Goal: Feedback & Contribution: Leave review/rating

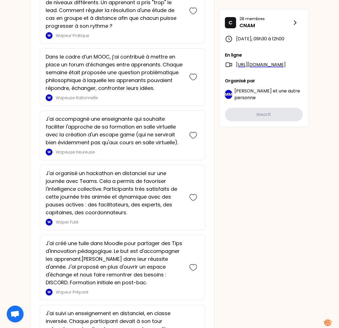
scroll to position [739, 0]
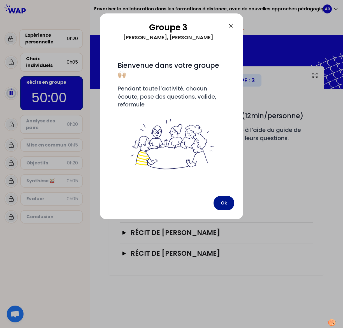
click at [228, 204] on button "Ok" at bounding box center [224, 203] width 21 height 15
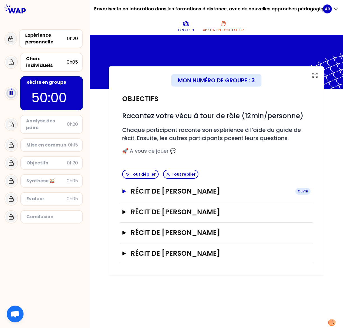
click at [125, 191] on icon "button" at bounding box center [123, 191] width 3 height 4
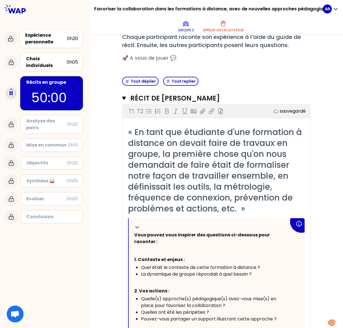
scroll to position [66, 0]
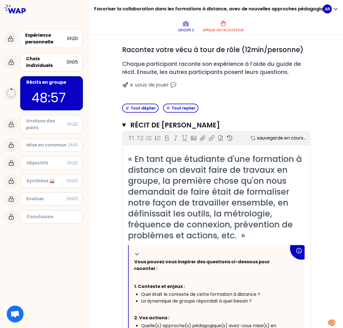
click at [98, 152] on div "Mon numéro de groupe : 3 Objectifs # Racontez votre vécu à tour de rôle (12min/…" at bounding box center [216, 278] width 253 height 557
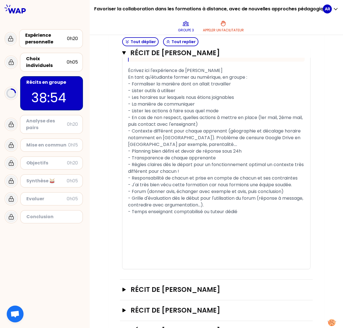
scroll to position [429, 0]
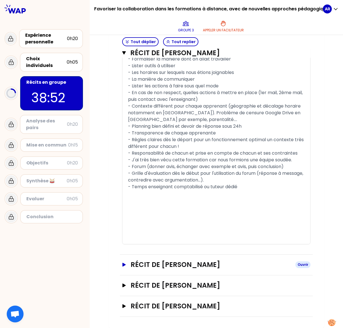
click at [122, 232] on icon "button" at bounding box center [123, 265] width 3 height 4
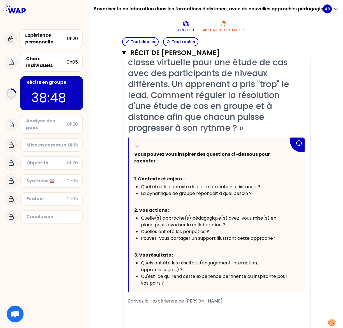
scroll to position [763, 0]
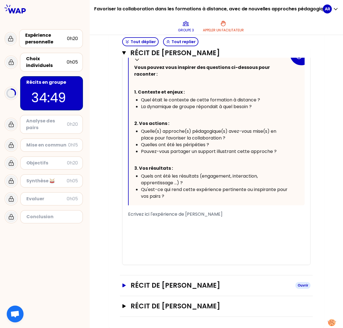
click at [122, 232] on icon "button" at bounding box center [123, 286] width 3 height 4
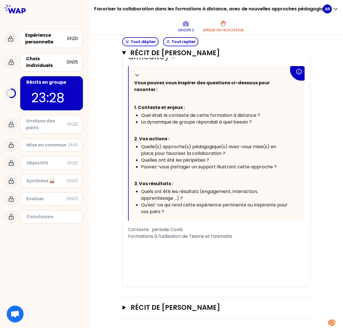
scroll to position [1255, 0]
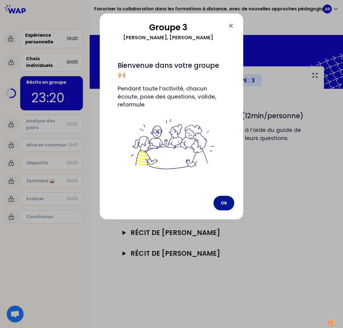
click at [226, 203] on button "Ok" at bounding box center [224, 203] width 21 height 15
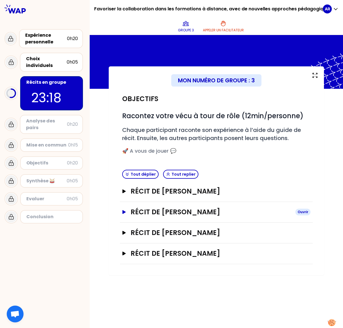
click at [125, 213] on icon "button" at bounding box center [124, 212] width 4 height 4
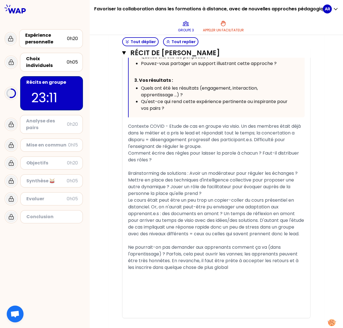
scroll to position [429, 0]
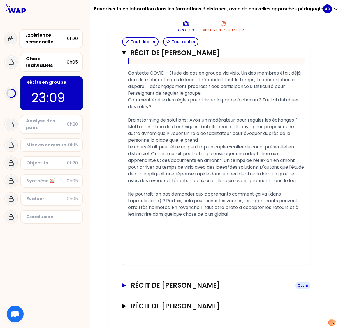
click at [122, 285] on icon "button" at bounding box center [124, 286] width 4 height 4
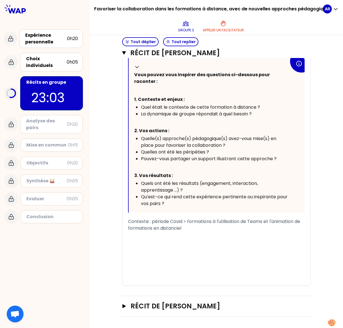
scroll to position [766, 0]
click at [189, 84] on p "Vous pouvez vous inspirer des questions ci-dessous pour raconter :" at bounding box center [211, 78] width 155 height 16
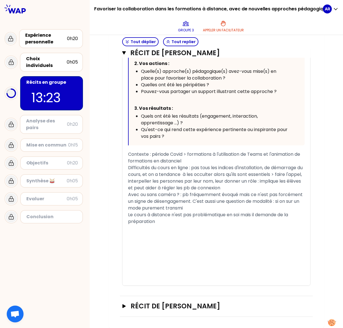
scroll to position [833, 0]
click at [122, 308] on icon "button" at bounding box center [124, 306] width 4 height 4
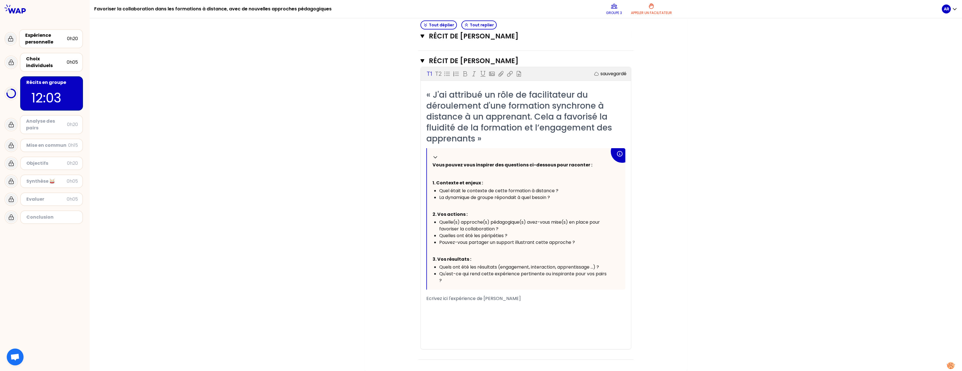
scroll to position [993, 0]
click at [343, 301] on div "Ecrivez ici l'expérience de [PERSON_NAME]" at bounding box center [525, 298] width 199 height 7
drag, startPoint x: 442, startPoint y: 303, endPoint x: 462, endPoint y: 301, distance: 20.6
click at [343, 303] on div "﻿" at bounding box center [525, 305] width 199 height 7
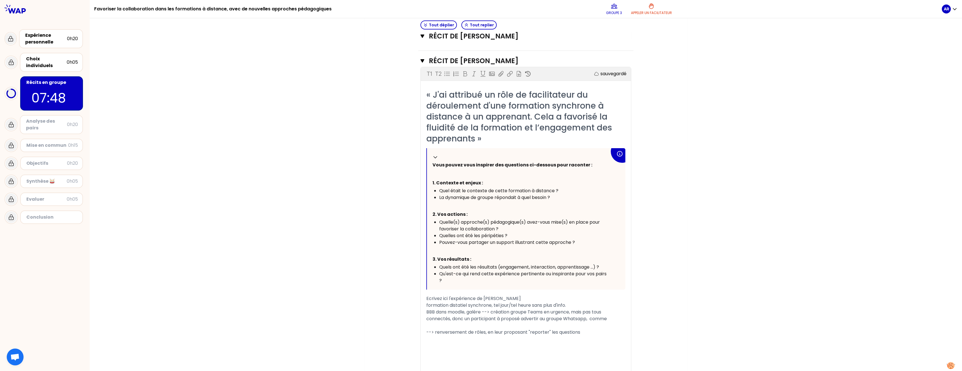
click at [343, 318] on div "BBB dans moodle, galère --> création groupe Teams en urgence, mais pas tous con…" at bounding box center [525, 314] width 199 height 13
click at [343, 328] on span "BBB dans moodle, galère --> création groupe Teams en urgence, mais pas tous con…" at bounding box center [521, 321] width 191 height 27
click at [343, 328] on div "BBB dans moodle, galère --> création groupe Teams en urgence, mais pas tous con…" at bounding box center [525, 321] width 199 height 27
click at [343, 328] on div "--> renversement de rôles, en leur proposant "reporter" les questions" at bounding box center [525, 345] width 199 height 7
click at [343, 328] on span "--> renversement de rôles, en leur proposant "reporter" les questions" at bounding box center [503, 345] width 154 height 6
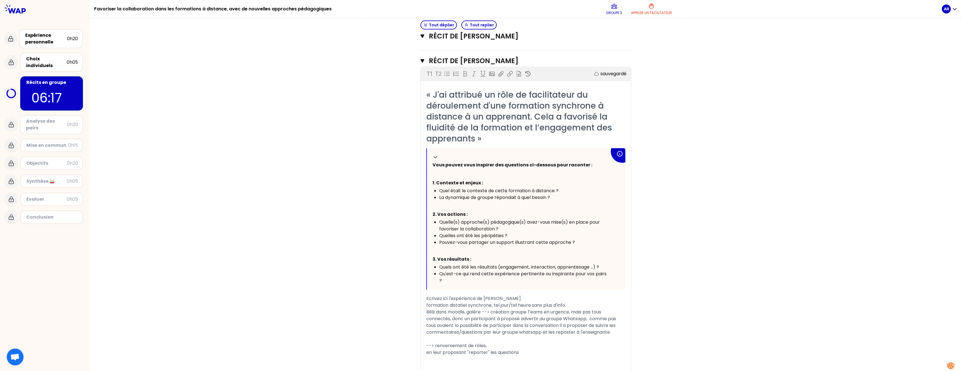
click at [343, 328] on div "﻿" at bounding box center [525, 338] width 199 height 7
click at [343, 328] on div "--> renversement de rôles," at bounding box center [525, 345] width 199 height 7
click at [343, 328] on div "﻿" at bounding box center [525, 338] width 199 height 7
click at [343, 328] on div "--> renversement de rôles, aliberation de charge technique de suivi." at bounding box center [525, 338] width 199 height 7
click at [343, 328] on span "--> renversement de rôles, aliberation de charge technique de suivi. Cette suit…" at bounding box center [522, 341] width 192 height 13
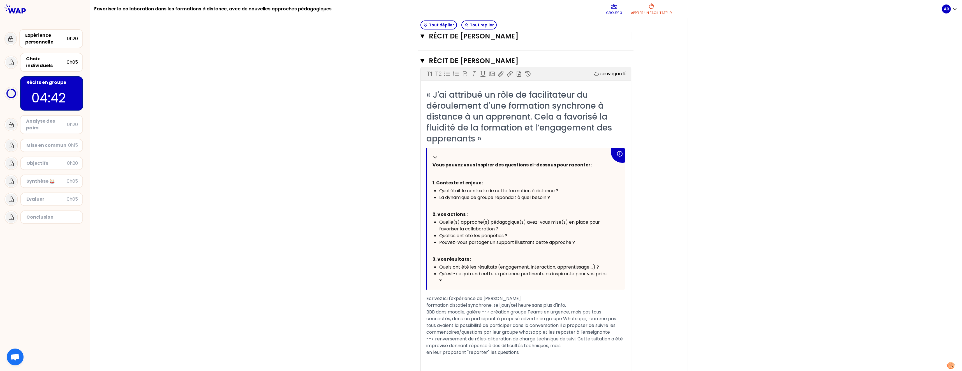
click at [343, 328] on div "--> renversement de rôles, aliberation de charge technique de suivi. Cette suit…" at bounding box center [525, 341] width 199 height 13
click at [343, 328] on span "en leur proposant "reporter" les questions" at bounding box center [472, 352] width 92 height 6
click at [343, 328] on div "--> renversement de rôles, aliberation de charge technique de suivi. Cette suit…" at bounding box center [525, 341] width 199 height 13
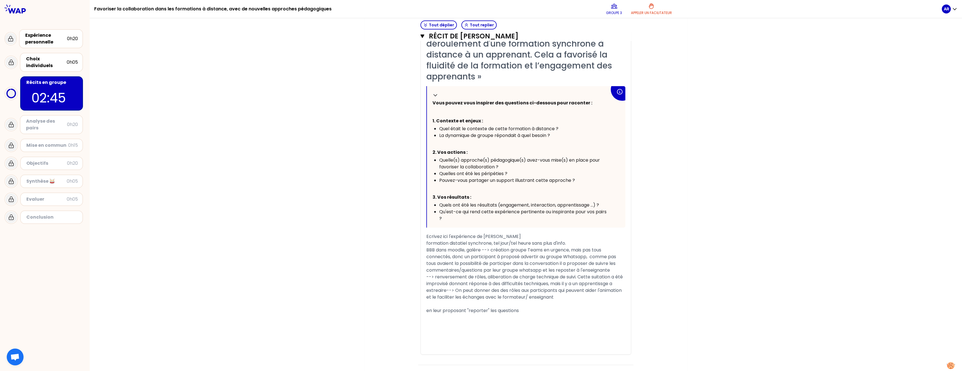
scroll to position [1060, 0]
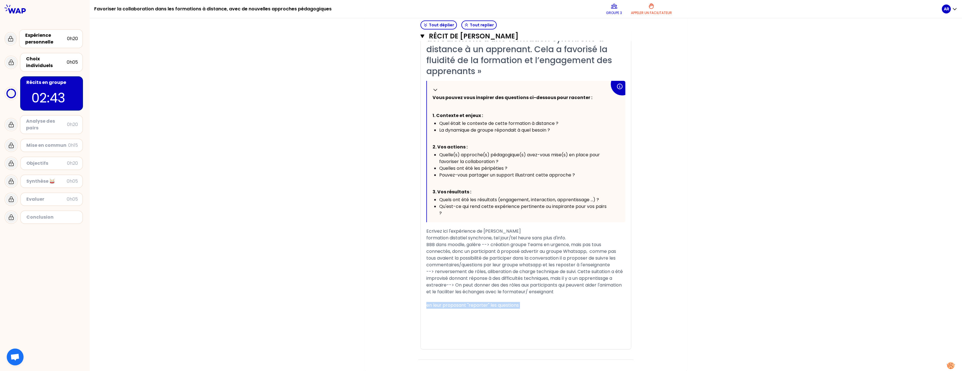
drag, startPoint x: 540, startPoint y: 309, endPoint x: 354, endPoint y: 304, distance: 186.5
drag, startPoint x: 261, startPoint y: 210, endPoint x: 262, endPoint y: 206, distance: 3.7
click at [343, 9] on div "Groupe 3 Appeler un facilitateur" at bounding box center [639, 9] width 606 height 17
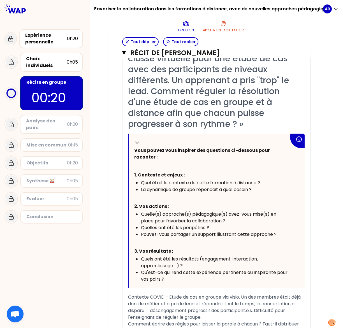
scroll to position [203, 0]
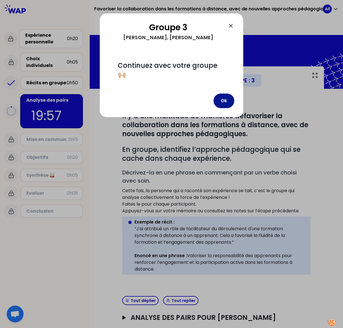
click at [228, 102] on button "Ok" at bounding box center [224, 101] width 21 height 15
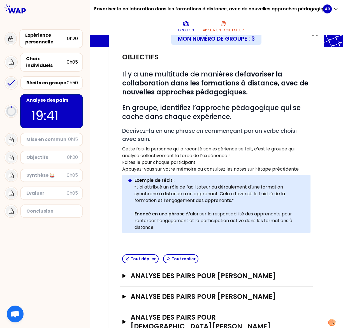
scroll to position [74, 0]
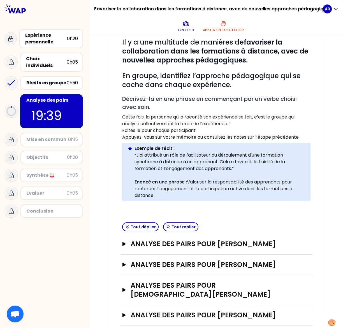
click at [120, 245] on div "Analyse des pairs pour [PERSON_NAME]" at bounding box center [216, 244] width 193 height 21
click at [122, 245] on icon "button" at bounding box center [123, 244] width 3 height 4
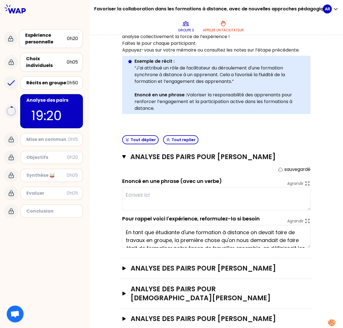
scroll to position [165, 0]
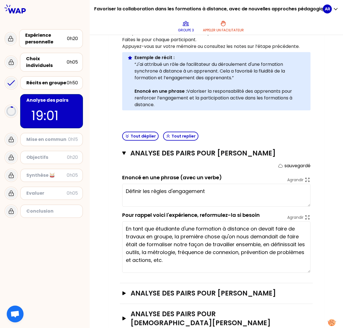
drag, startPoint x: 305, startPoint y: 243, endPoint x: 311, endPoint y: 272, distance: 29.2
click at [311, 272] on div "Mon numéro de groupe : 3 Objectifs # Il y a une multitude de manières de favori…" at bounding box center [216, 134] width 215 height 464
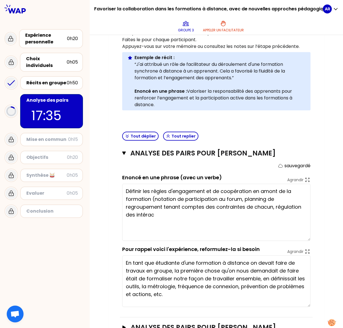
drag, startPoint x: 307, startPoint y: 206, endPoint x: 312, endPoint y: 240, distance: 34.6
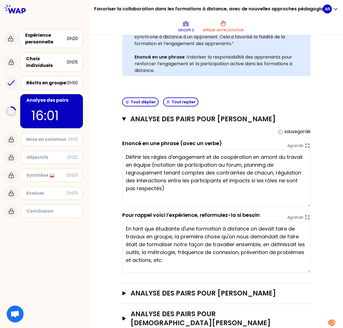
scroll to position [227, 0]
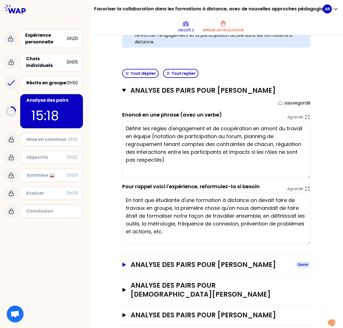
click at [122, 266] on icon "button" at bounding box center [123, 265] width 3 height 4
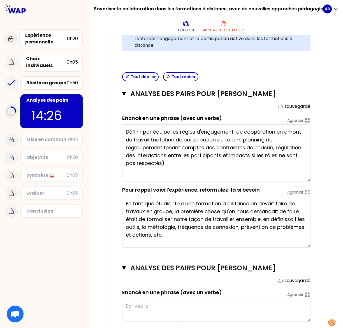
scroll to position [223, 0]
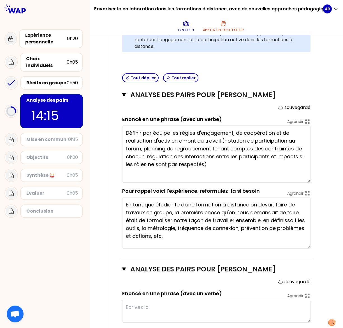
type textarea "Définir par équipe les règles d'engagement, de coopération et de réalisation d'…"
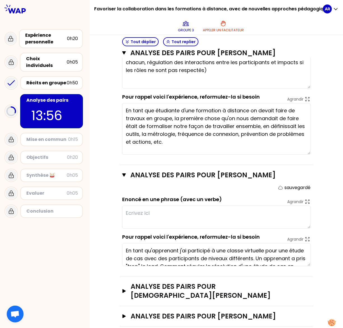
scroll to position [318, 0]
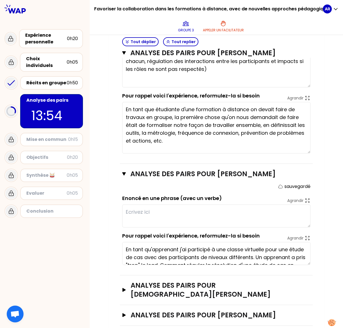
click at [303, 264] on textarea "En tant qu'apprenant j'ai participé à une classe virtuelle pour une étude de ca…" at bounding box center [216, 253] width 188 height 23
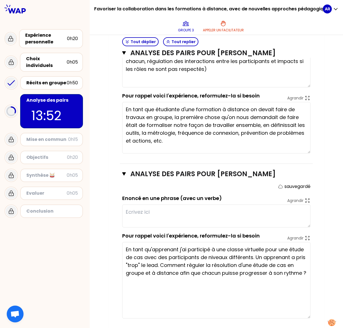
drag, startPoint x: 306, startPoint y: 263, endPoint x: 308, endPoint y: 317, distance: 53.6
click at [308, 317] on textarea "En tant qu'apprenant j'ai participé à une classe virtuelle pour une étude de ca…" at bounding box center [216, 280] width 188 height 77
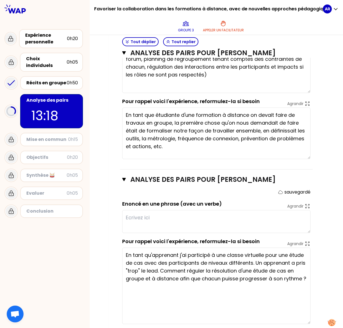
scroll to position [312, 0]
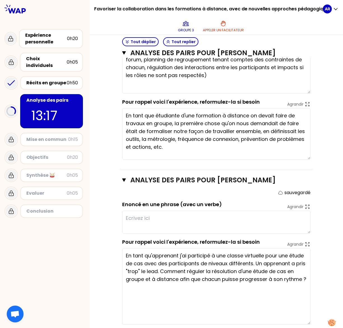
click at [173, 221] on textarea at bounding box center [216, 222] width 188 height 23
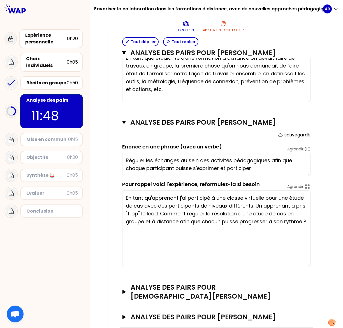
scroll to position [372, 0]
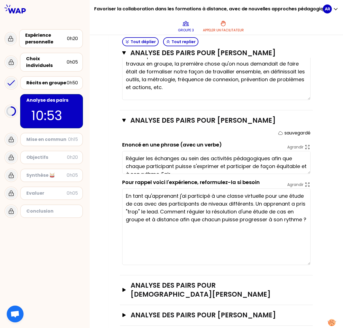
click at [306, 175] on form "sauvegardé Enoncé en une phrase (avec un verbe) Agrandir Réguler les échanges a…" at bounding box center [216, 197] width 188 height 135
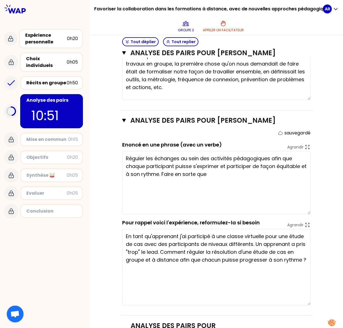
drag, startPoint x: 306, startPoint y: 172, endPoint x: 294, endPoint y: 212, distance: 42.0
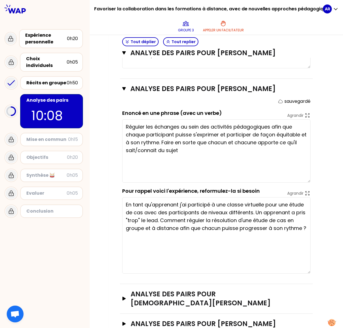
scroll to position [412, 0]
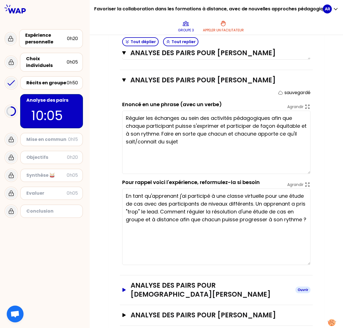
click at [122, 288] on icon "button" at bounding box center [123, 290] width 3 height 4
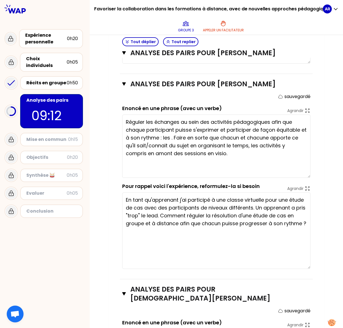
scroll to position [407, 0]
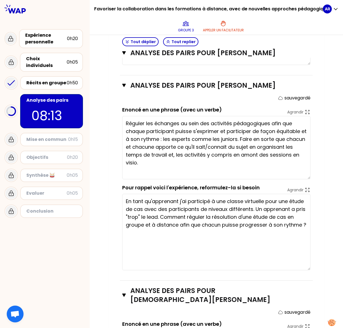
type textarea "Réguler les échanges au sein des activités pédagogiques afin que chaque partici…"
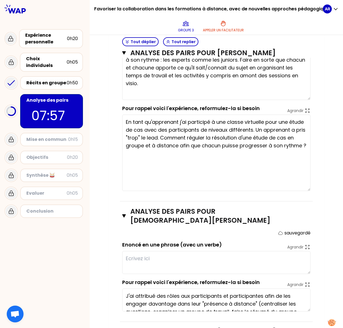
scroll to position [503, 0]
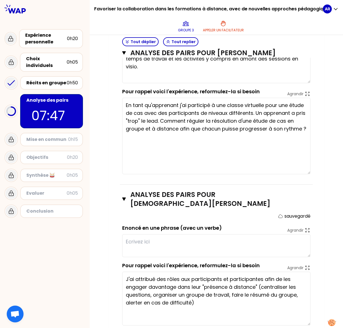
drag, startPoint x: 307, startPoint y: 285, endPoint x: 304, endPoint y: 316, distance: 31.8
click at [304, 316] on textarea "J'ai attribué des rôles aux participants et participantes afin de les engager d…" at bounding box center [216, 299] width 188 height 54
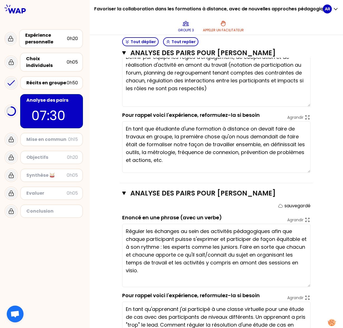
scroll to position [251, 0]
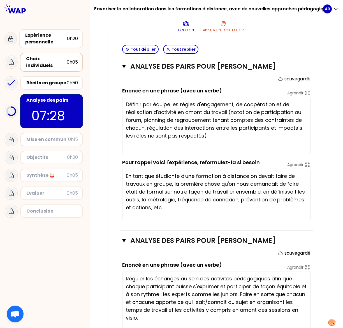
click at [42, 60] on div "Choix individuels" at bounding box center [46, 61] width 41 height 13
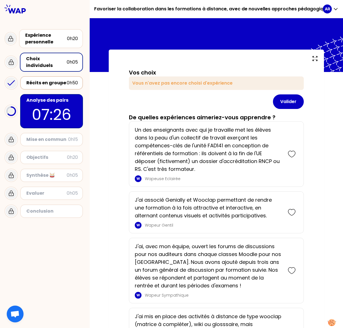
click at [55, 80] on div "Récits en groupe" at bounding box center [46, 83] width 40 height 7
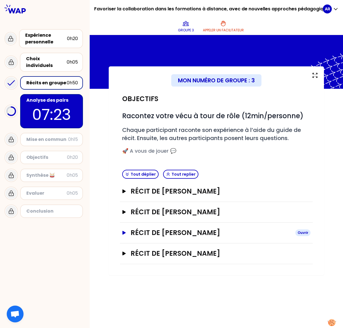
click at [125, 232] on icon "button" at bounding box center [124, 233] width 4 height 4
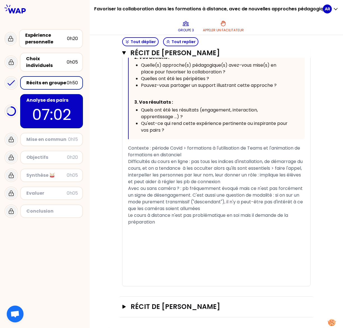
scroll to position [358, 0]
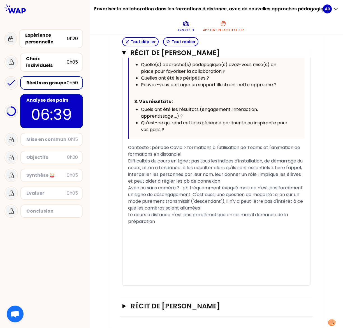
click at [56, 80] on div "Récits en groupe" at bounding box center [46, 83] width 40 height 7
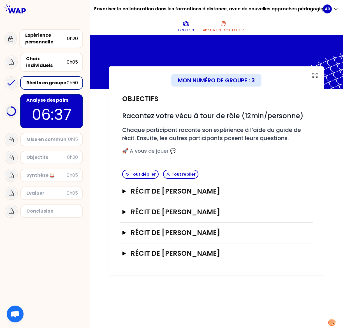
click at [34, 138] on div "Mise en commun 0h15" at bounding box center [51, 139] width 63 height 13
click at [36, 154] on div "Objectifs" at bounding box center [46, 157] width 41 height 7
click at [34, 172] on div "Synthèse 🥁" at bounding box center [46, 175] width 40 height 7
drag, startPoint x: 39, startPoint y: 188, endPoint x: 41, endPoint y: 161, distance: 26.5
click at [39, 190] on div "Evaluer" at bounding box center [46, 193] width 40 height 7
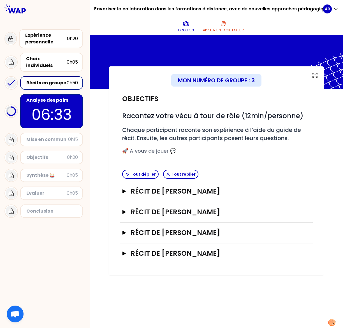
click at [59, 104] on p "06:33" at bounding box center [51, 115] width 53 height 22
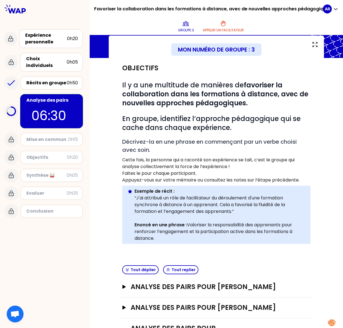
scroll to position [74, 0]
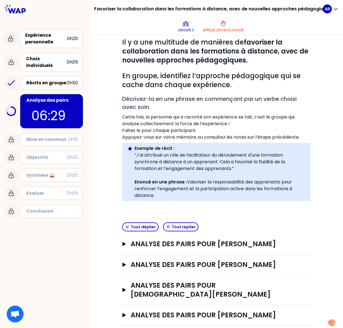
click at [120, 285] on div "Analyse des pairs pour [PERSON_NAME]" at bounding box center [216, 291] width 193 height 30
click at [123, 288] on icon "button" at bounding box center [124, 290] width 4 height 4
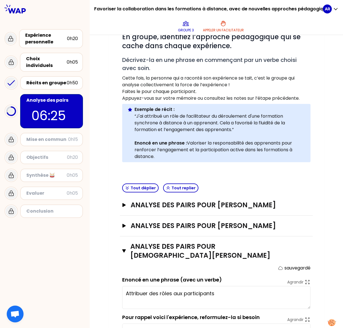
scroll to position [165, 0]
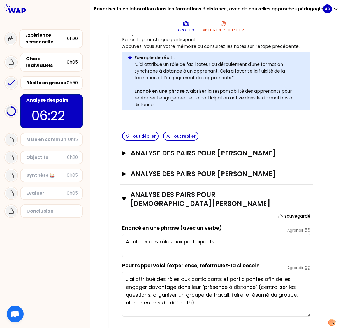
drag, startPoint x: 306, startPoint y: 285, endPoint x: 300, endPoint y: 307, distance: 22.7
click at [300, 307] on textarea "J'ai attribué des rôles aux participants et participantes afin de les engager d…" at bounding box center [216, 294] width 188 height 45
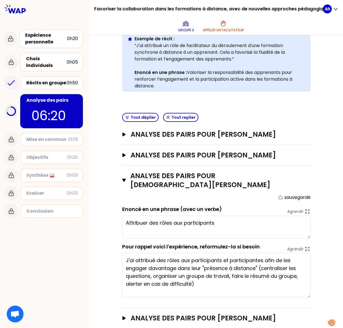
scroll to position [186, 0]
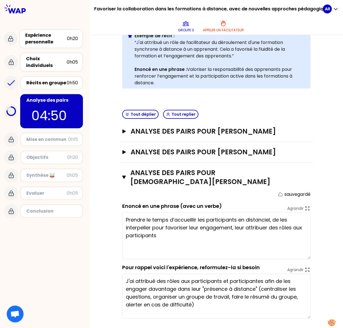
drag, startPoint x: 307, startPoint y: 226, endPoint x: 307, endPoint y: 249, distance: 23.8
click at [307, 249] on textarea "Prendre le temps d’accueillir les participants en distanciel, de les interpelle…" at bounding box center [216, 235] width 188 height 47
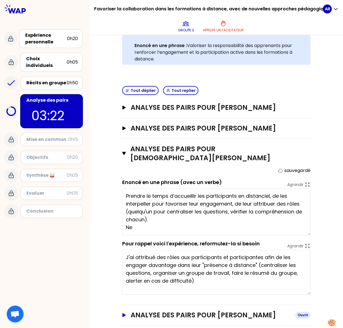
click at [122, 313] on icon "button" at bounding box center [123, 315] width 3 height 4
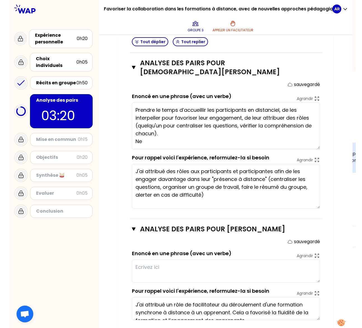
scroll to position [301, 0]
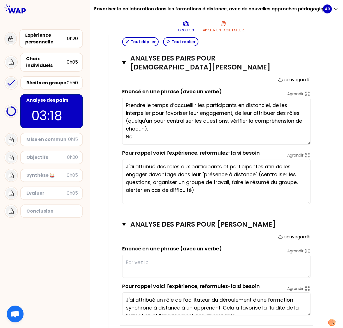
click at [152, 255] on textarea at bounding box center [216, 266] width 188 height 23
drag, startPoint x: 307, startPoint y: 306, endPoint x: 309, endPoint y: 315, distance: 9.2
click at [309, 315] on div "Analyse des pairs pour [PERSON_NAME] sauvegardé Enoncé en une phrase (avec un v…" at bounding box center [216, 274] width 193 height 121
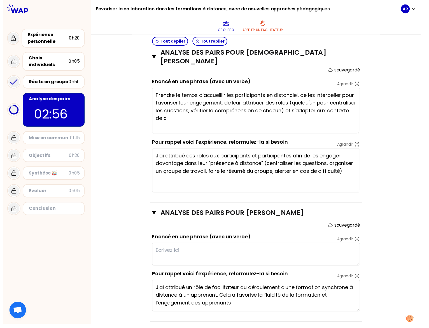
scroll to position [279, 0]
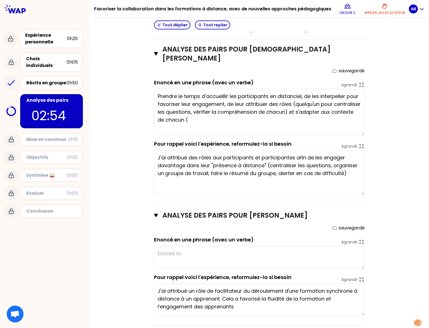
click at [212, 250] on textarea at bounding box center [259, 257] width 211 height 23
click at [85, 251] on div "Favoriser la collaboration dans les formations à distance, avec de nouvelles ap…" at bounding box center [45, 164] width 90 height 328
click at [196, 249] on textarea at bounding box center [259, 257] width 211 height 23
type textarea "Prendre le temps d’accueillir les participants en distanciel, de les interpelle…"
click at [343, 239] on icon at bounding box center [362, 242] width 6 height 6
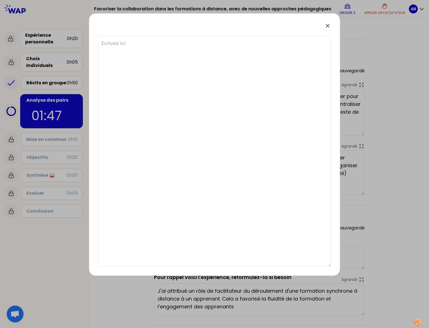
click at [206, 66] on textarea at bounding box center [214, 151] width 233 height 231
click at [217, 88] on textarea at bounding box center [214, 151] width 233 height 231
type textarea "a"
type textarea "at"
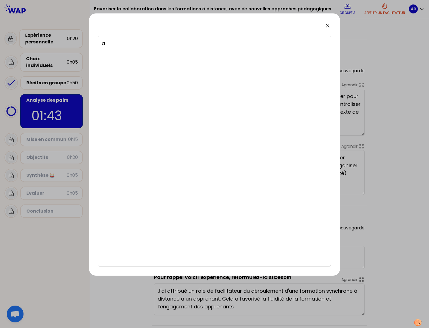
type textarea "at"
type textarea "att"
type textarea "at"
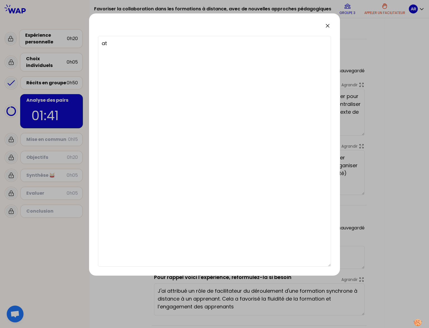
type textarea "a"
type textarea "A"
type textarea "At"
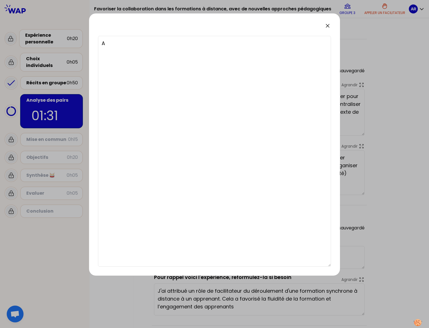
type textarea "At"
type textarea "Att"
type textarea "Attr"
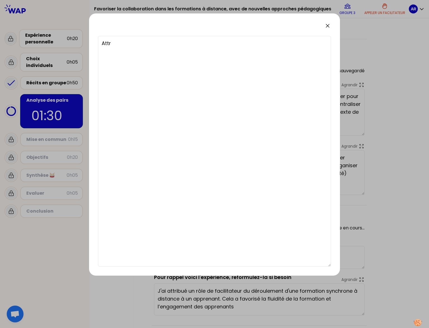
type textarea "Attri"
type textarea "Attrib"
type textarea "Attribu"
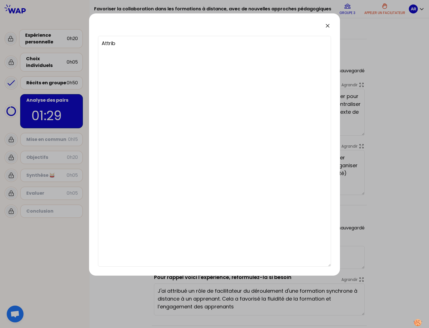
type textarea "Attribu"
type textarea "Attribue"
type textarea "Attribuer"
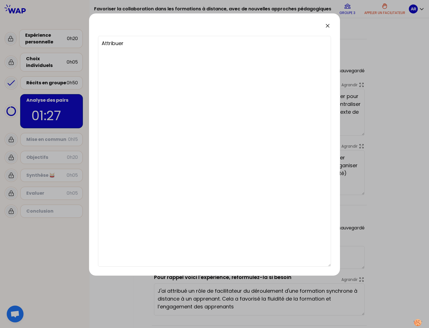
type textarea "Attribuer"
type textarea "Attribuer d"
type textarea "Attribuer de"
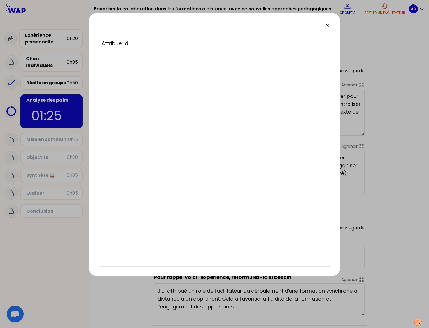
type textarea "Attribuer de"
type textarea "Attribuer des"
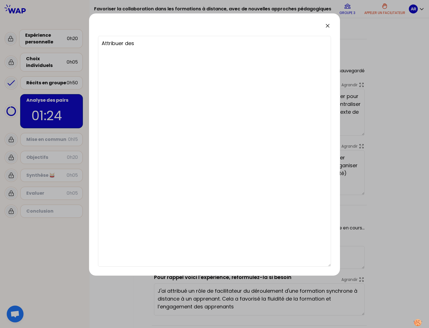
type textarea "Attribuer des r"
type textarea "Attribuer des rô"
type textarea "Attribuer des rôl"
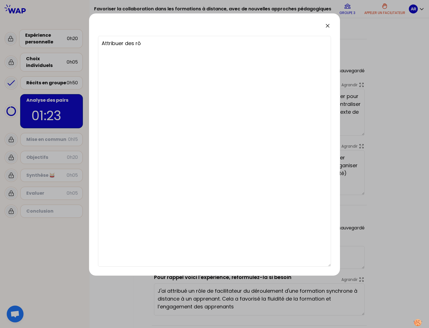
type textarea "Attribuer des rôl"
type textarea "Attribuer des rôle"
type textarea "Attribuer des rôles"
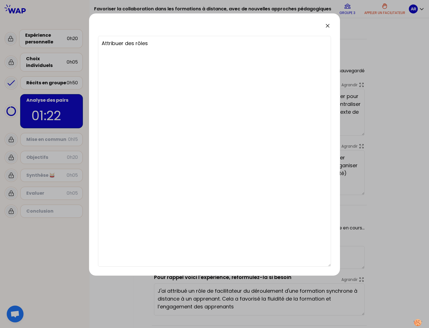
type textarea "Attribuer des rôles"
type textarea "Attribuer des rôles e"
type textarea "Attribuer des rôles en"
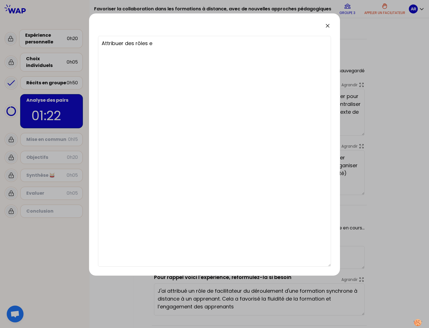
type textarea "Attribuer des rôles en"
type textarea "Attribuer des rôles en s"
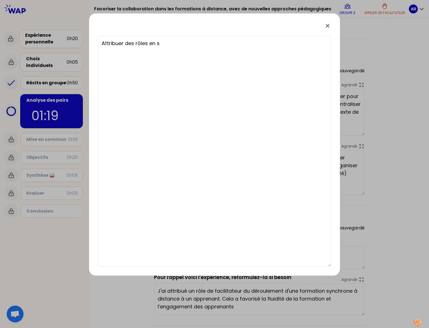
type textarea "Attribuer des rôles en s'"
type textarea "Attribuer des rôles en s'a"
type textarea "Attribuer des rôles en s'ap"
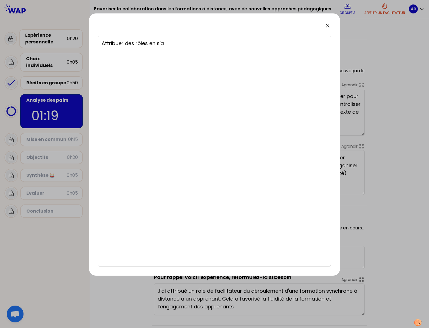
type textarea "Attribuer des rôles en s'ap"
type textarea "Attribuer des rôles en s'app"
type textarea "Attribuer des rôles en s'appu"
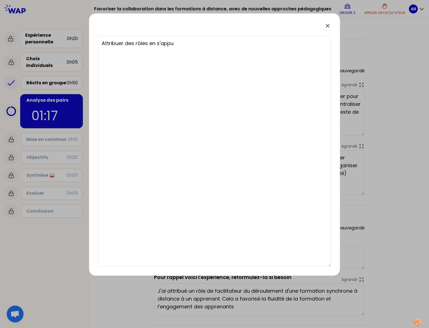
type textarea "Attribuer des rôles en s'appuy"
type textarea "Attribuer des rôles en s'appuya"
type textarea "Attribuer des rôles en s'appuyan"
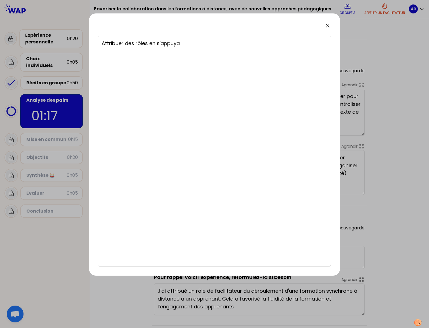
type textarea "Attribuer des rôles en s'appuyan"
type textarea "Attribuer des rôles en s'appuyant"
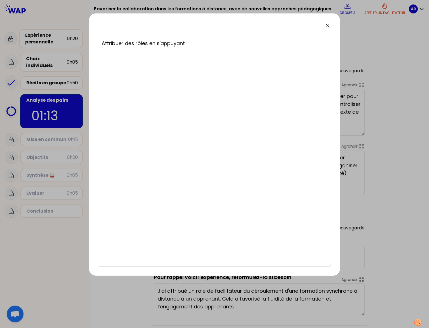
type textarea "Attribuer des rôles en s'appuyant s"
type textarea "Attribuer des rôles en s'appuyant su"
type textarea "Attribuer des rôles en s'appuyant sur"
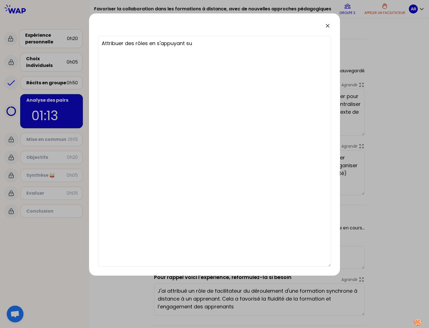
type textarea "Attribuer des rôles en s'appuyant sur"
type textarea "Attribuer des rôles en s'appuyant sur l"
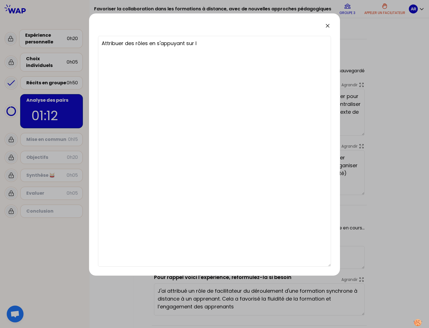
type textarea "Attribuer des rôles en s'appuyant sur le"
type textarea "Attribuer des rôles en s'appuyant sur les"
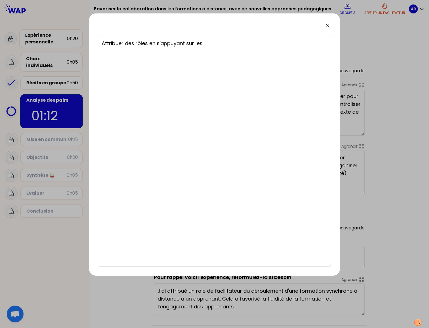
type textarea "Attribuer des rôles en s'appuyant sur les"
type textarea "Attribuer des rôles en s'appuyant sur les f"
type textarea "Attribuer des rôles en s'appuyant sur les fo"
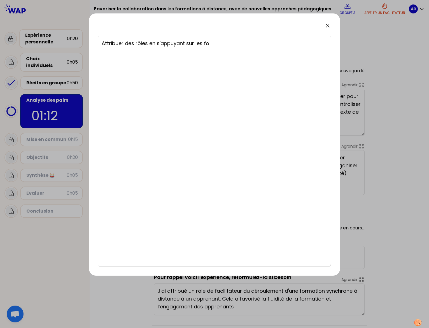
type textarea "Attribuer des rôles en s'appuyant sur les for"
type textarea "Attribuer des rôles en s'appuyant sur les forc"
type textarea "Attribuer des rôles en s'appuyant sur les force"
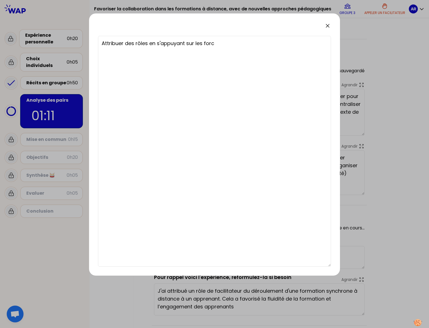
type textarea "Attribuer des rôles en s'appuyant sur les force"
type textarea "Attribuer des rôles en s'appuyant sur les forces"
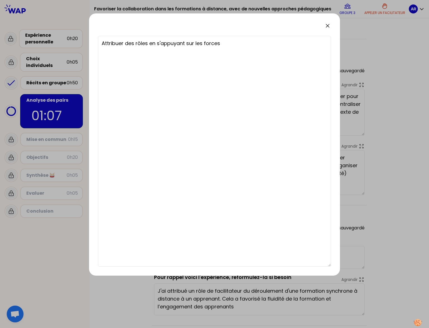
type textarea "Attribuer des rôles en s'appuyant sur les forces d"
type textarea "Attribuer des rôles en s'appuyant sur les forces de"
type textarea "Attribuer des rôles en s'appuyant sur les forces des"
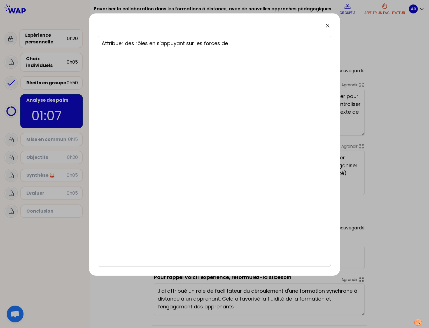
type textarea "Attribuer des rôles en s'appuyant sur les forces des"
type textarea "Attribuer des rôles en s'appuyant sur les forces des p"
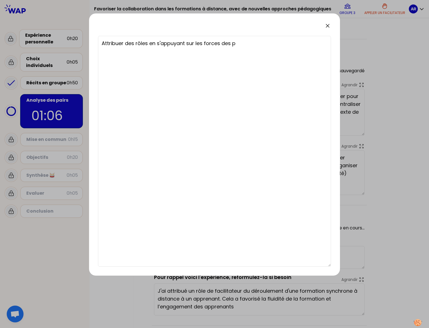
type textarea "Attribuer des rôles en s'appuyant sur les forces des pa"
type textarea "Attribuer des rôles en s'appuyant sur les forces des par"
type textarea "Attribuer des rôles en s'appuyant sur les forces des part"
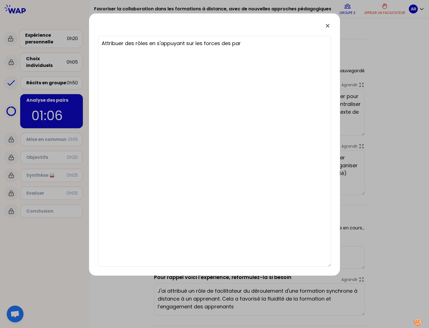
type textarea "Attribuer des rôles en s'appuyant sur les forces des part"
type textarea "Attribuer des rôles en s'appuyant sur les forces des parti"
type textarea "Attribuer des rôles en s'appuyant sur les forces des partic"
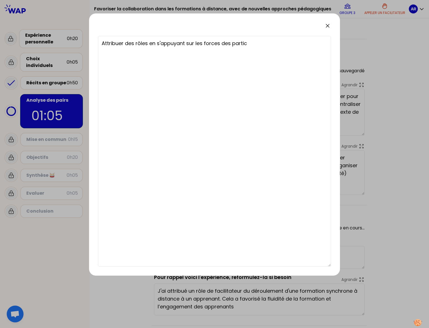
type textarea "Attribuer des rôles en s'appuyant sur les forces des partici"
type textarea "Attribuer des rôles en s'appuyant sur les forces des particip"
type textarea "Attribuer des rôles en s'appuyant sur les forces des participa"
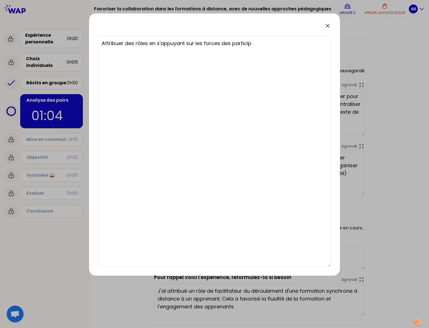
type textarea "Attribuer des rôles en s'appuyant sur les forces des participa"
type textarea "Attribuer des rôles en s'appuyant sur les forces des participan"
type textarea "Attribuer des rôles en s'appuyant sur les forces des participant"
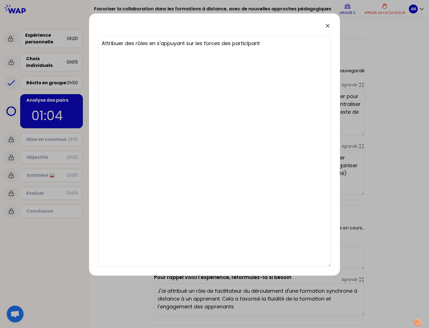
type textarea "Attribuer des rôles en s'appuyant sur les forces des participants"
type textarea "Attribuer des rôles en s'appuyant sur les forces des participants e"
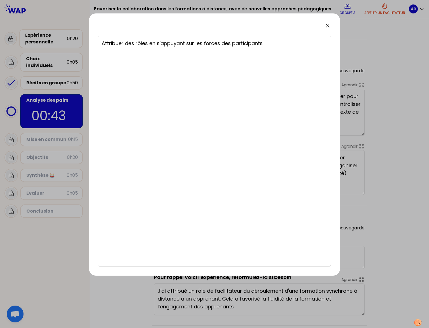
type textarea "Attribuer des rôles en s'appuyant sur les forces des participants e"
type textarea "Attribuer des rôles en s'appuyant sur les forces des participants et"
type textarea "Attribuer des rôles en s'appuyant sur les forces des participants e"
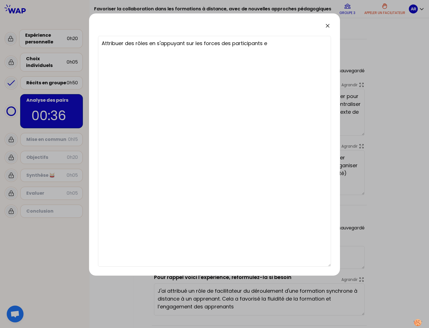
type textarea "Attribuer des rôles en s'appuyant sur les forces des participants"
click at [221, 44] on textarea "Attribuer des rôles en s'appuyant sur les forces des participants" at bounding box center [214, 151] width 233 height 231
type textarea "Attribuer des rôles en s'appuyant sur les forces edes participants"
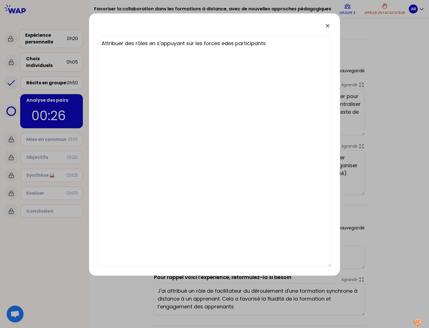
type textarea "Attribuer des rôles en s'appuyant sur les forces etdes participants"
type textarea "Attribuer des rôles en s'appuyant sur les forces et des participants"
type textarea "Attribuer des rôles en s'appuyant sur les forces et ddes participants"
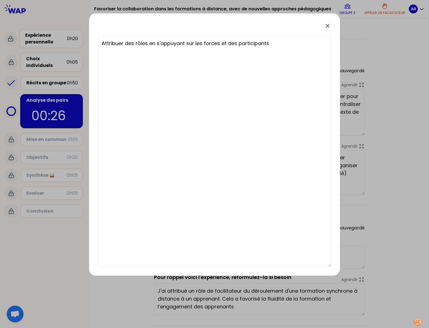
type textarea "Attribuer des rôles en s'appuyant sur les forces et ddes participants"
type textarea "Attribuer des rôles en s'appuyant sur les forces et dedes participants"
type textarea "Attribuer des rôles en s'appuyant sur les forces et desdes participants"
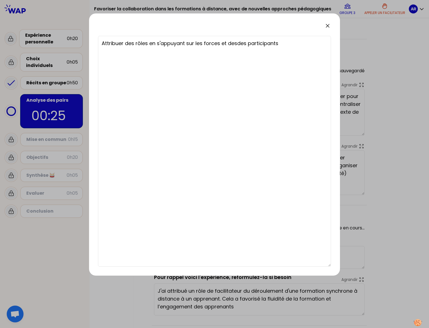
type textarea "Attribuer des rôles en s'appuyant sur les forces et des des participants"
type textarea "Attribuer des rôles en s'appuyant sur les forces et des edes participants"
type textarea "Attribuer des rôles en s'appuyant sur les forces et des endes participants"
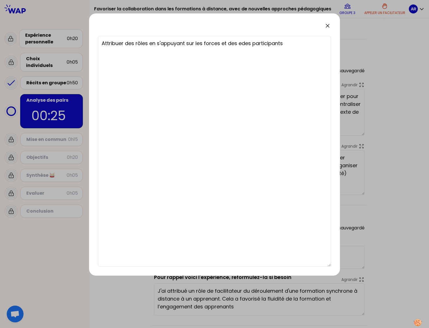
type textarea "Attribuer des rôles en s'appuyant sur les forces et des endes participants"
type textarea "Attribuer des rôles en s'appuyant sur les forces et des envdes participants"
type textarea "Attribuer des rôles en s'appuyant sur les forces et des envides participants"
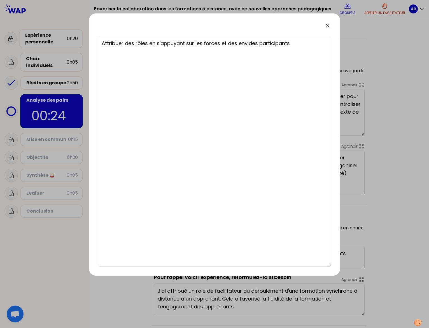
type textarea "Attribuer des rôles en s'appuyant sur les forces et des enviedes participants"
type textarea "Attribuer des rôles en s'appuyant sur les forces et des enviesdes participants"
type textarea "Attribuer des rôles en s'appuyant sur les forces et des envies des participants"
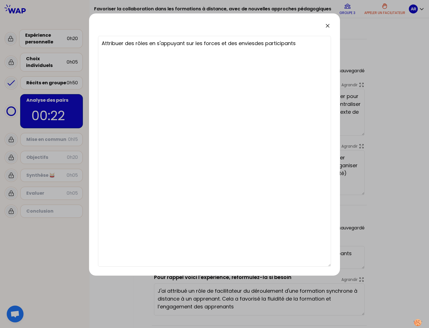
type textarea "Attribuer des rôles en s'appuyant sur les forces et des envies des participants"
click at [303, 44] on textarea "Attribuer des rôles en s'appuyant sur les forces et des envies des participants" at bounding box center [214, 151] width 233 height 231
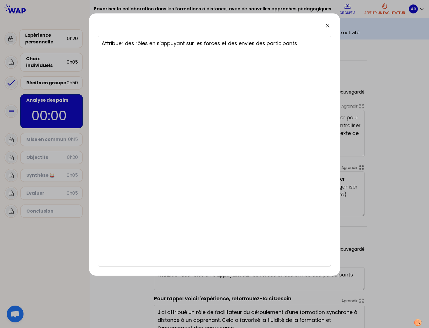
type textarea "Attribuer des rôles en s'appuyant sur les forces et des envies des participants…"
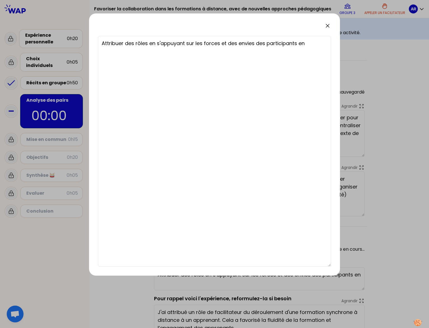
type textarea "Attribuer des rôles en s'appuyant sur les forces et des envies des participants…"
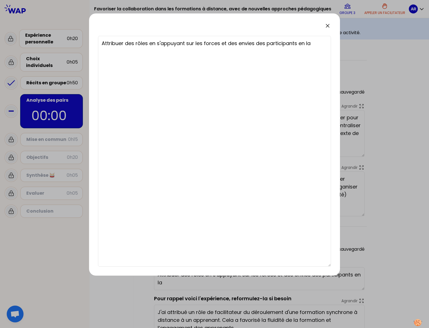
type textarea "Attribuer des rôles en s'appuyant sur les forces et des envies des participants…"
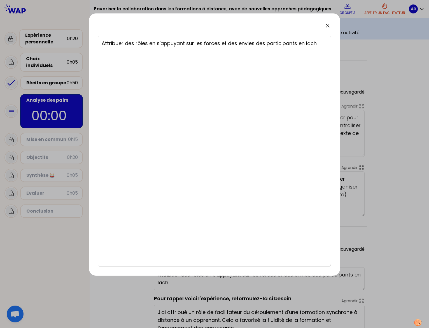
type textarea "Attribuer des rôles en s'appuyant sur les forces et des envies des participants…"
click at [305, 42] on textarea "Attribuer des rôles en s'appuyant sur les forces et des envies des participants…" at bounding box center [214, 151] width 233 height 231
click at [312, 42] on textarea "Attribuer des rôles en s'appuyant sur les forces et des envies des participants…" at bounding box center [214, 151] width 233 height 231
click at [126, 50] on textarea "Attribuer des rôles en s'appuyant sur les forces et des envies des participants…" at bounding box center [214, 151] width 233 height 231
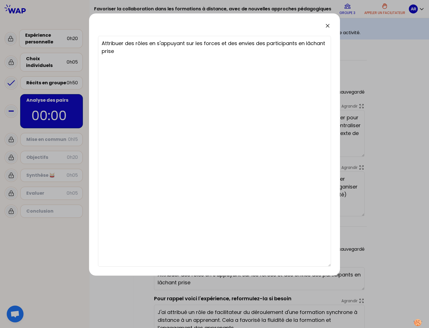
click at [343, 111] on div at bounding box center [214, 164] width 429 height 328
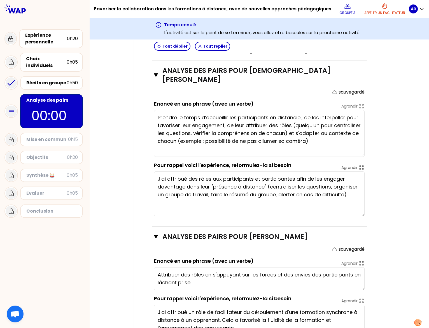
click at [197, 275] on textarea "Attribuer des rôles en s'appuyant sur les forces et des envies des participants…" at bounding box center [259, 278] width 211 height 23
click at [343, 252] on div "Mon numéro de groupe : 3 Objectifs # Il y a une multitude de manières de favori…" at bounding box center [260, 75] width 340 height 566
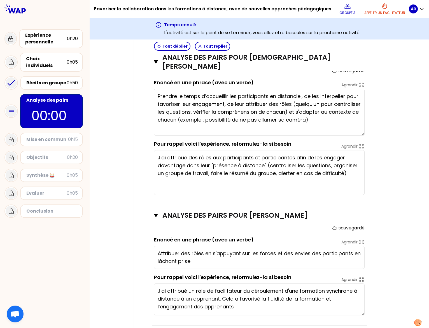
click at [101, 197] on div "Mon numéro de groupe : 3 Objectifs # Il y a une multitude de manières de favori…" at bounding box center [260, 54] width 340 height 566
click at [39, 61] on div "Choix individuels" at bounding box center [46, 61] width 41 height 13
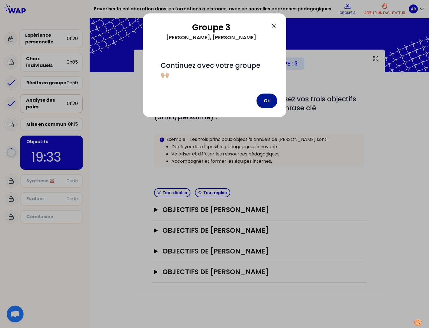
click at [269, 103] on button "Ok" at bounding box center [267, 101] width 21 height 15
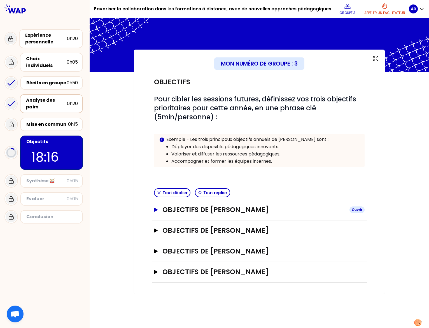
click at [157, 214] on button "Objectifs de [PERSON_NAME]" at bounding box center [259, 209] width 211 height 9
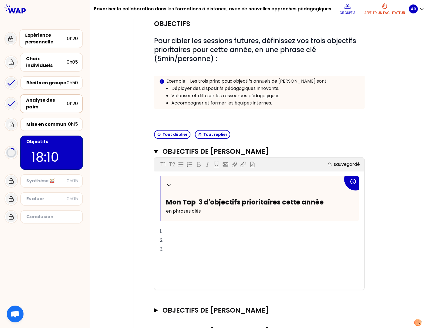
scroll to position [59, 0]
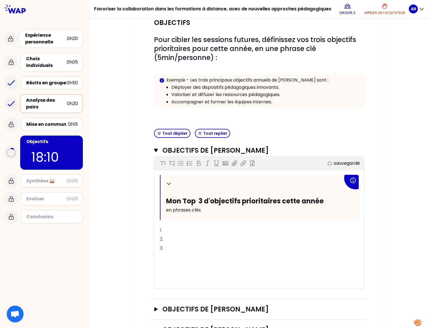
click at [211, 242] on p "2." at bounding box center [259, 239] width 199 height 9
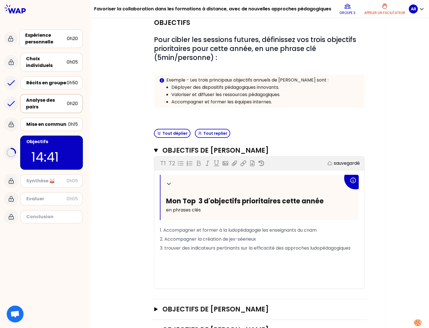
click at [165, 249] on span "3. trouver des indicateurs pertinants sur la efficacité des approches ludopédag…" at bounding box center [255, 248] width 191 height 6
click at [232, 241] on span "2. Accompagner la création de jex-séerieux" at bounding box center [208, 239] width 96 height 6
click at [299, 268] on p "﻿" at bounding box center [259, 266] width 199 height 9
drag, startPoint x: 357, startPoint y: 248, endPoint x: 354, endPoint y: 248, distance: 3.1
click at [343, 248] on div "Replier Mon Top 3 d'objectifs prioritaires cette année en phrases clés 1. Accom…" at bounding box center [259, 232] width 210 height 114
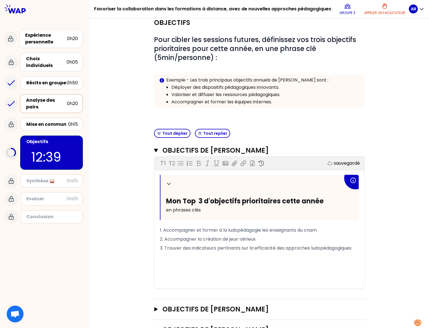
click at [343, 249] on span "3. Trouver des indicateurs pertinants sur la efficacité des approches ludopédag…" at bounding box center [256, 248] width 192 height 6
drag, startPoint x: 349, startPoint y: 249, endPoint x: 292, endPoint y: 257, distance: 57.6
click at [292, 257] on p "﻿" at bounding box center [259, 257] width 199 height 9
click at [176, 240] on span "2. Accompagner la création de jeux-sérieux" at bounding box center [208, 239] width 96 height 6
click at [170, 232] on span "1. Accompagner et former à la ludopédagogie les enseignants du cnam" at bounding box center [238, 230] width 157 height 6
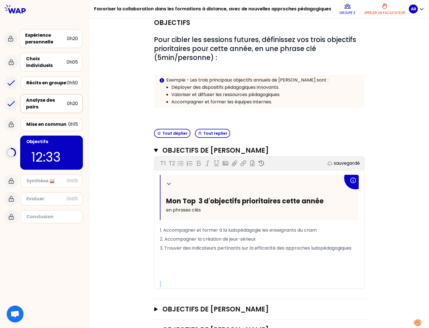
drag, startPoint x: 357, startPoint y: 247, endPoint x: 195, endPoint y: 230, distance: 163.5
click at [195, 230] on div "Replier Mon Top 3 d'objectifs prioritaires cette année en phrases clés 1. Accom…" at bounding box center [259, 232] width 210 height 114
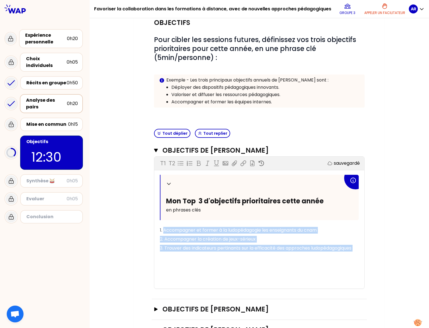
drag, startPoint x: 161, startPoint y: 230, endPoint x: 351, endPoint y: 259, distance: 191.9
click at [343, 259] on div "Replier Mon Top 3 d'objectifs prioritaires cette année en phrases clés 1. Accom…" at bounding box center [259, 232] width 199 height 114
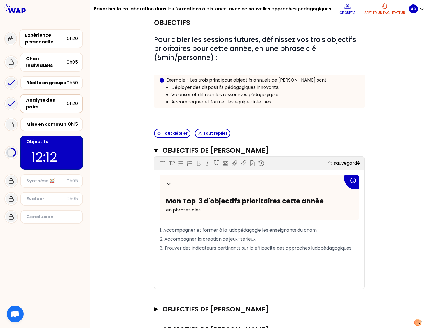
click at [292, 265] on p "﻿" at bounding box center [259, 266] width 199 height 9
drag, startPoint x: 180, startPoint y: 267, endPoint x: 154, endPoint y: 265, distance: 25.6
click at [154, 265] on div "Replier Mon Top 3 d'objectifs prioritaires cette année en phrases clés 1. Accom…" at bounding box center [259, 232] width 210 height 114
drag, startPoint x: 357, startPoint y: 248, endPoint x: 248, endPoint y: 239, distance: 109.7
click at [248, 239] on div "Replier Mon Top 3 d'objectifs prioritaires cette année en phrases clés 1. Accom…" at bounding box center [259, 232] width 210 height 114
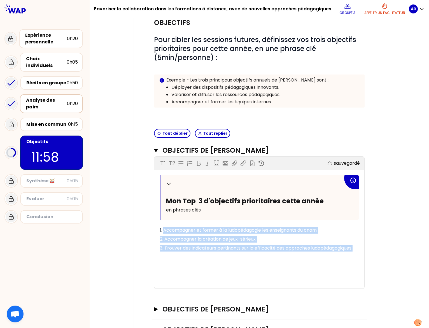
drag, startPoint x: 162, startPoint y: 231, endPoint x: 343, endPoint y: 255, distance: 182.4
click at [343, 255] on div "Replier Mon Top 3 d'objectifs prioritaires cette année en phrases clés 1. Accom…" at bounding box center [259, 232] width 199 height 114
copy div "Accompagner et former à la ludopédagogie les enseignants du cnam 2. Accompagner…"
click at [343, 233] on p "1. Accompagner et former à la ludopédagogie les enseignants du cnam" at bounding box center [259, 230] width 199 height 9
drag, startPoint x: 356, startPoint y: 249, endPoint x: 156, endPoint y: 224, distance: 201.4
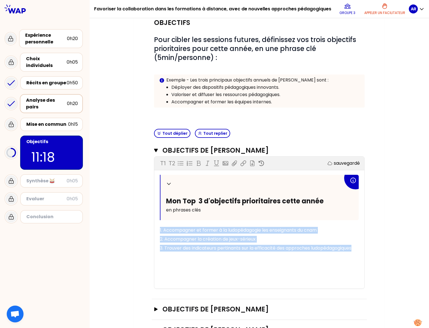
click at [156, 224] on div "Replier Mon Top 3 d'objectifs prioritaires cette année en phrases clés 1. Accom…" at bounding box center [259, 232] width 210 height 114
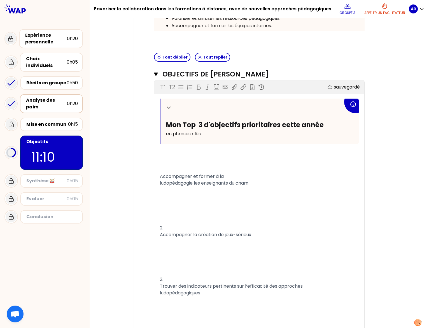
scroll to position [104, 0]
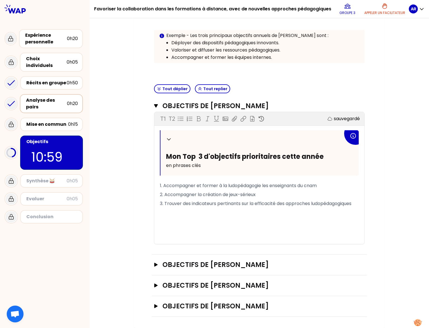
click at [343, 205] on p "3. Trouver des indicateurs pertinants sur la efficacité des approches ludopédag…" at bounding box center [259, 203] width 199 height 9
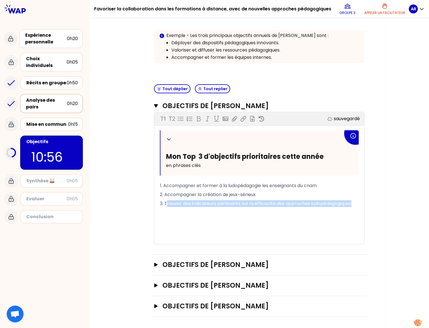
drag, startPoint x: 323, startPoint y: 204, endPoint x: 164, endPoint y: 205, distance: 158.9
click at [164, 205] on span "3. Trouver des indicateurs pertinants sur la efficacité des approches ludopédag…" at bounding box center [256, 203] width 192 height 6
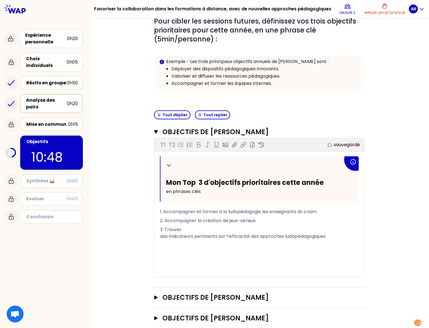
scroll to position [80, 0]
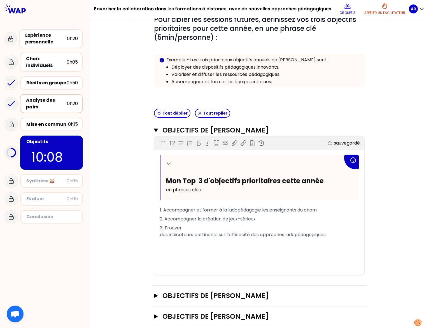
click at [192, 230] on p "3. Trouver des indicateurs pertinents sur l’efficacité des approches ludopédago…" at bounding box center [259, 232] width 199 height 16
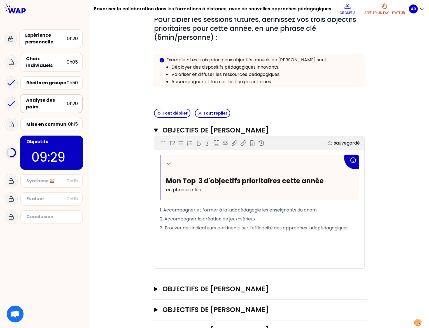
click at [221, 222] on span "2. Accompagner la création de jeux-sérieux" at bounding box center [208, 219] width 96 height 6
click at [227, 220] on span "2. Accompagner la création de jeux-sérieux" at bounding box center [208, 219] width 96 height 6
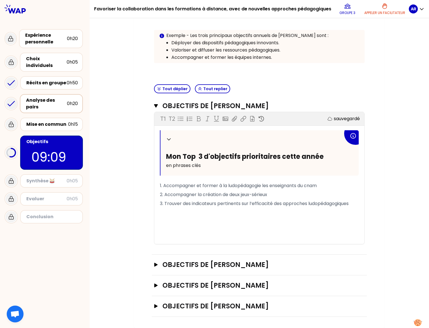
scroll to position [131, 0]
click at [157, 266] on button "Objectifs de [PERSON_NAME]" at bounding box center [259, 264] width 211 height 9
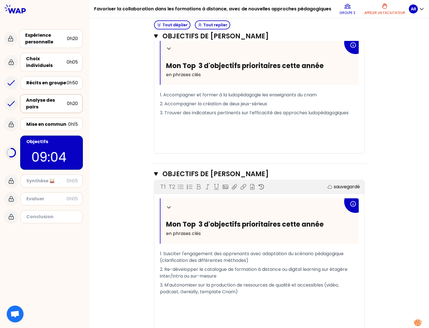
scroll to position [199, 0]
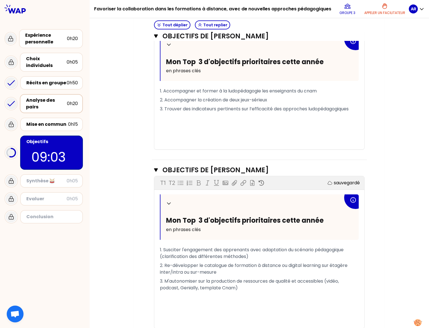
click at [343, 217] on div "Mon numéro de groupe : 3 Objectifs # Pour cibler les sessions futures, définiss…" at bounding box center [260, 121] width 340 height 541
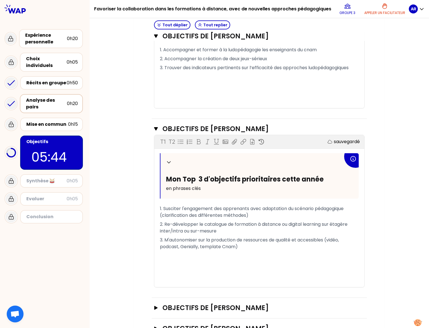
scroll to position [289, 0]
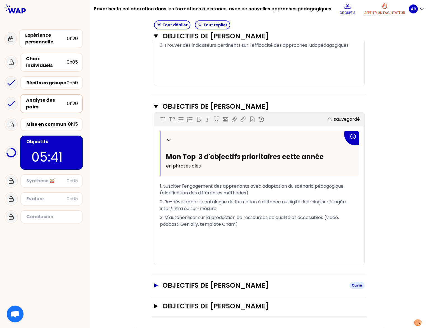
click at [154, 287] on icon "button" at bounding box center [155, 286] width 3 height 4
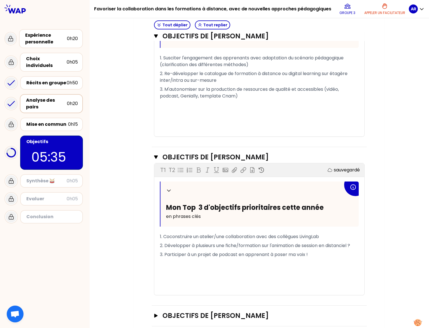
scroll to position [427, 0]
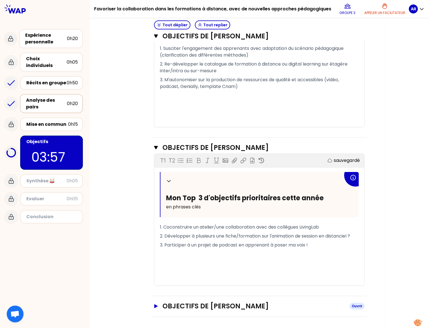
click at [154, 306] on icon "button" at bounding box center [155, 307] width 3 height 4
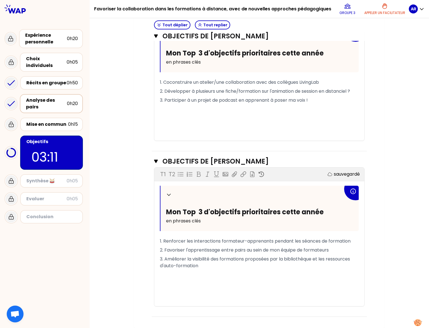
scroll to position [572, 0]
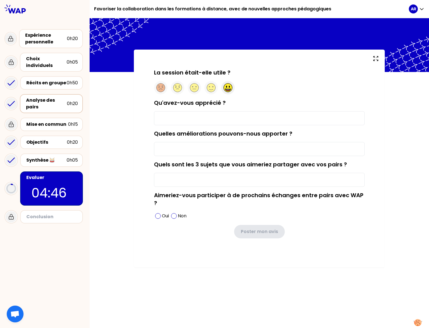
click at [228, 87] on circle at bounding box center [228, 88] width 9 height 9
click at [179, 122] on input "Qu'avez-vous apprécié ?" at bounding box center [259, 118] width 211 height 14
click at [248, 151] on input "Quelles améliorations pouvons-nous apporter ?" at bounding box center [259, 149] width 211 height 14
click at [161, 182] on input "Quels sont les 3 sujets que vous aimeriez partager avec vos pairs ?" at bounding box center [259, 180] width 211 height 14
click at [159, 117] on input "l'échanges" at bounding box center [259, 118] width 211 height 14
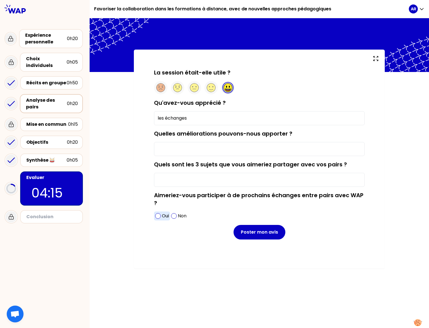
click at [155, 217] on span at bounding box center [158, 216] width 6 height 6
click at [174, 150] on input "Quelles améliorations pouvons-nous apporter ?" at bounding box center [259, 149] width 211 height 14
click at [141, 158] on div "La session était-elle utile ? Qu'avez-vous apprécié ? les échanges Quelles amél…" at bounding box center [259, 159] width 251 height 219
click at [163, 179] on input "Quels sont les 3 sujets que vous aimeriez partager avec vos pairs ?" at bounding box center [259, 180] width 211 height 14
click at [207, 152] on input "Quelles améliorations pouvons-nous apporter ?" at bounding box center [259, 149] width 211 height 14
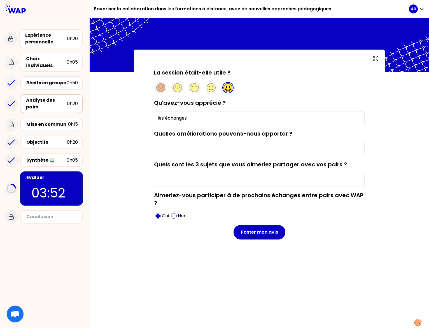
click at [343, 183] on div "La session était-elle utile ? Qu'avez-vous apprécié ? les échanges Quelles amél…" at bounding box center [259, 159] width 251 height 219
click at [169, 182] on input "Quels sont les 3 sujets que vous aimeriez partager avec vos pairs ?" at bounding box center [259, 180] width 211 height 14
click at [186, 179] on input "la veille doccumentaire" at bounding box center [259, 180] width 211 height 14
click at [221, 179] on input "la veille documentaire, potcast" at bounding box center [259, 180] width 211 height 14
click at [215, 180] on input "la veille documentaire, potcast" at bounding box center [259, 180] width 211 height 14
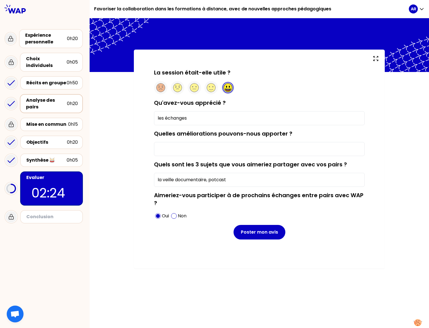
click at [217, 180] on input "la veille documentaire, potcast" at bounding box center [259, 180] width 211 height 14
click at [231, 180] on input "la veille documentaire, podcast, droits d'auteur, convention, gestion projet" at bounding box center [259, 180] width 211 height 14
drag, startPoint x: 331, startPoint y: 180, endPoint x: 292, endPoint y: 177, distance: 38.5
click at [292, 177] on input "la veille documentaire, podcast, droits d'auteur, convention, gestion projet" at bounding box center [259, 180] width 211 height 14
click at [210, 180] on input "la veille documentaire, podcast, droits d'auteur, convention," at bounding box center [259, 180] width 211 height 14
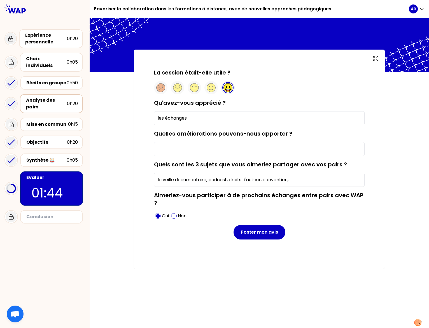
paste input "gestion projet"
click at [314, 180] on input "la veille documentaire, gestion projet, droits d'auteur, convention," at bounding box center [259, 180] width 211 height 14
drag, startPoint x: 278, startPoint y: 180, endPoint x: 127, endPoint y: 178, distance: 151.1
click at [127, 178] on div "La session était-elle utile ? Qu'avez-vous apprécié ? les échanges Quelles amél…" at bounding box center [260, 159] width 340 height 219
click at [184, 147] on input "Quelles améliorations pouvons-nous apporter ?" at bounding box center [259, 149] width 211 height 14
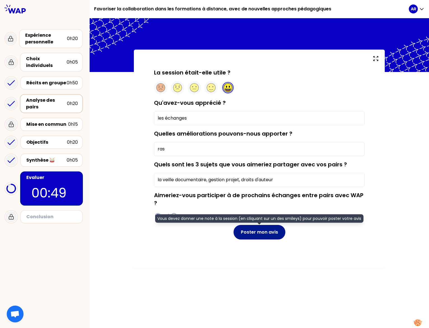
click at [260, 235] on button "Poster mon avis" at bounding box center [260, 232] width 52 height 15
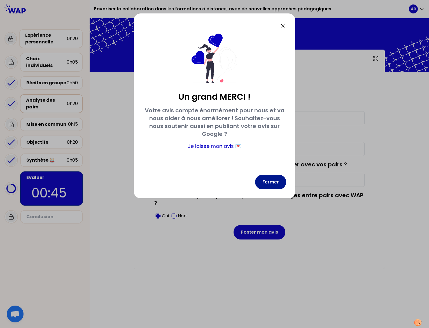
click at [272, 182] on button "Fermer" at bounding box center [270, 182] width 31 height 15
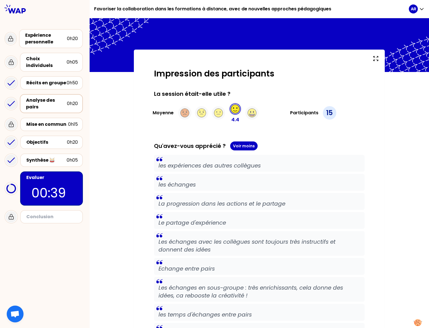
click at [50, 214] on div "Conclusion" at bounding box center [52, 217] width 52 height 7
